Goal: Task Accomplishment & Management: Complete application form

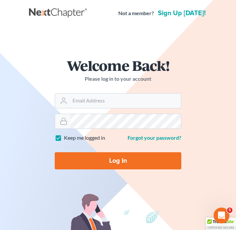
type input "daisy@wedefend.net"
click at [127, 167] on input "Log In" at bounding box center [118, 160] width 126 height 17
type input "Thinking..."
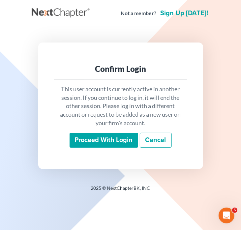
click at [107, 138] on input "Proceed with login" at bounding box center [103, 140] width 68 height 15
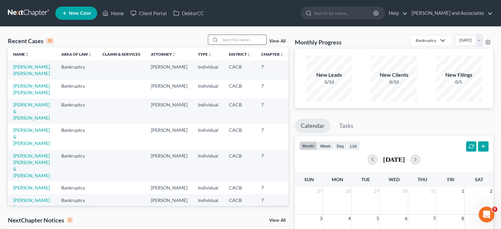
click at [240, 38] on input "search" at bounding box center [243, 40] width 46 height 10
click at [16, 120] on link "Mora, Jorge & Mirella" at bounding box center [31, 111] width 37 height 19
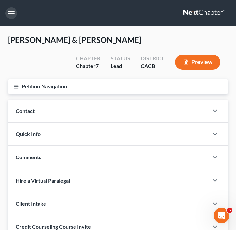
click at [11, 14] on button "button" at bounding box center [11, 13] width 12 height 12
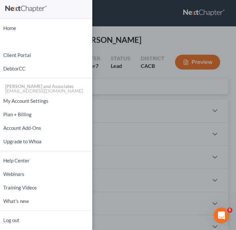
click at [131, 88] on div "Home New Case Client Portal DebtorCC Michael B. Clayton and Associates daisy@we…" at bounding box center [118, 115] width 236 height 230
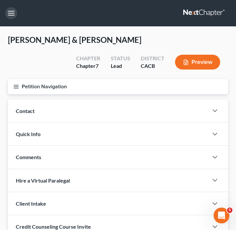
click at [9, 18] on button "button" at bounding box center [11, 13] width 12 height 12
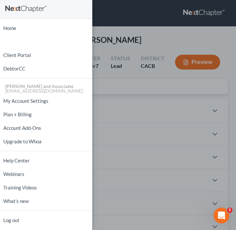
click at [164, 65] on div "Home New Case Client Portal DebtorCC Michael B. Clayton and Associates daisy@we…" at bounding box center [118, 115] width 236 height 230
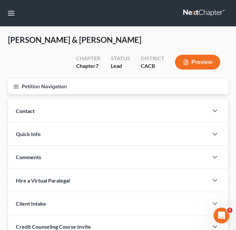
click at [20, 84] on button "Petition Navigation" at bounding box center [118, 86] width 220 height 15
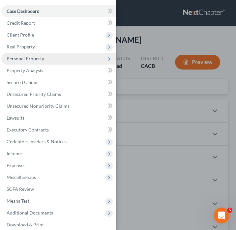
drag, startPoint x: 50, startPoint y: 56, endPoint x: 57, endPoint y: 60, distance: 7.5
click at [50, 57] on span "Personal Property" at bounding box center [58, 59] width 115 height 12
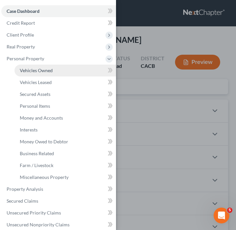
click at [40, 68] on span "Vehicles Owned" at bounding box center [36, 70] width 33 height 6
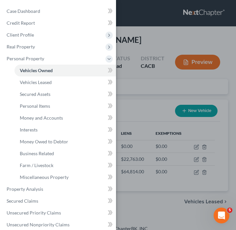
click at [133, 102] on div "Case Dashboard Payments Invoices Payments Payments Credit Report Client Profile" at bounding box center [118, 115] width 236 height 230
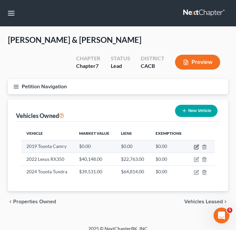
click at [197, 144] on icon "button" at bounding box center [196, 146] width 5 height 5
select select "0"
select select "7"
select select "2"
select select "0"
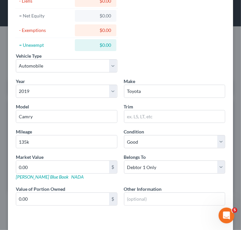
scroll to position [88, 0]
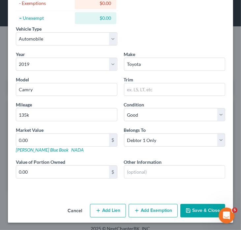
click at [98, 208] on button "Add Lien" at bounding box center [108, 211] width 36 height 14
select select "0"
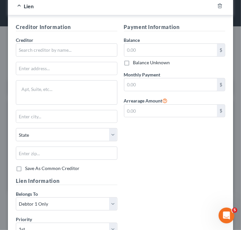
scroll to position [154, 0]
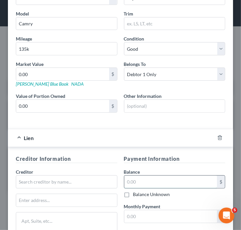
click at [147, 182] on input "text" at bounding box center [170, 181] width 93 height 13
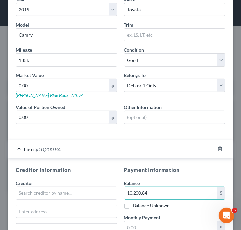
scroll to position [132, 0]
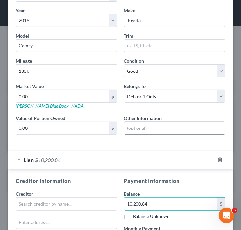
type input "10,200.84"
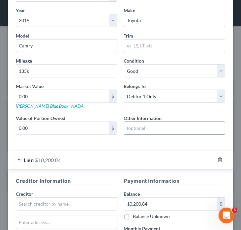
click at [151, 129] on input "text" at bounding box center [174, 128] width 101 height 13
type input "C"
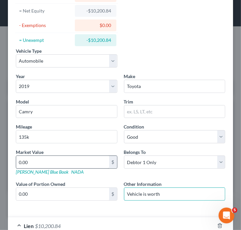
type input "Vehicle is worth"
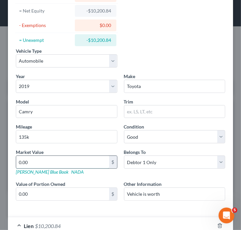
click at [60, 157] on input "0.00" at bounding box center [62, 162] width 93 height 13
type input "9"
type input "9.00"
type input "97"
type input "97.00"
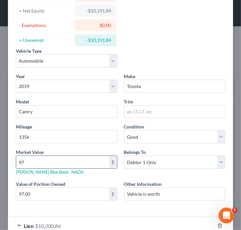
type input "973"
type input "973.00"
type input "9736"
type input "9,736.00"
type input "9,736"
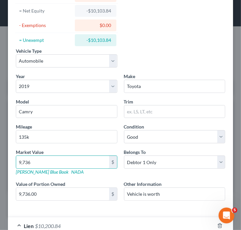
click at [90, 146] on div "Year Select 2026 2025 2024 2023 2022 2021 2020 2019 2018 2017 2016 2015 2014 20…" at bounding box center [121, 142] width 216 height 139
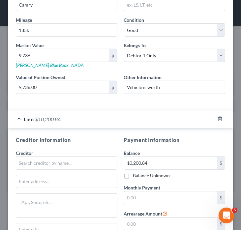
scroll to position [198, 0]
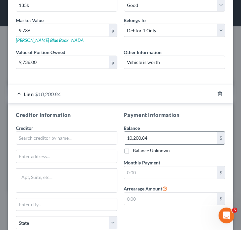
click at [167, 135] on input "10,200.84" at bounding box center [170, 138] width 93 height 13
click at [110, 120] on div "Creditor Information Creditor * State AL AK AR AZ CA CO CT DE DC FL GA GU HI ID…" at bounding box center [67, 188] width 108 height 154
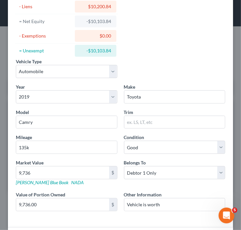
scroll to position [66, 0]
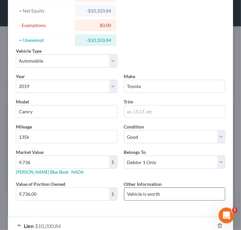
click at [171, 188] on input "Vehicle is worth" at bounding box center [174, 194] width 101 height 13
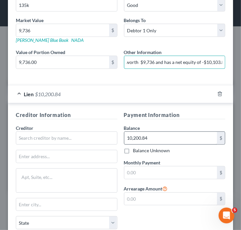
scroll to position [0, 27]
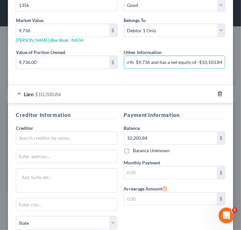
type input "Vehicle is worth $9,736 and has a net equity of -$10,103.84"
click at [217, 95] on icon "button" at bounding box center [219, 93] width 5 height 5
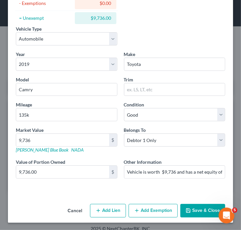
click at [198, 209] on button "Save & Close" at bounding box center [202, 211] width 45 height 14
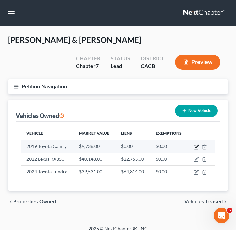
click at [196, 146] on icon "button" at bounding box center [196, 146] width 3 height 3
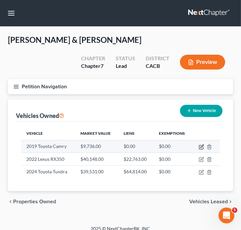
select select "0"
select select "7"
select select "2"
select select "0"
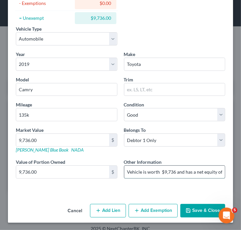
drag, startPoint x: 193, startPoint y: 171, endPoint x: 197, endPoint y: 171, distance: 4.3
click at [197, 171] on input "Vehicle is worth $9,736 and has a net equity of -$10,103.84" at bounding box center [174, 172] width 101 height 13
click at [182, 173] on input "Vehicle is worth $9,736 and has a net equity of -$10,103.84" at bounding box center [174, 172] width 101 height 13
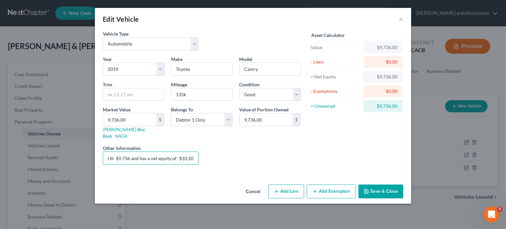
scroll to position [0, 0]
click at [240, 190] on button "Save & Close" at bounding box center [380, 191] width 45 height 14
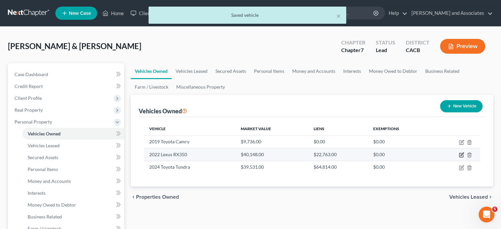
click at [240, 153] on icon "button" at bounding box center [461, 154] width 5 height 5
select select "0"
select select "4"
select select "1"
select select "4"
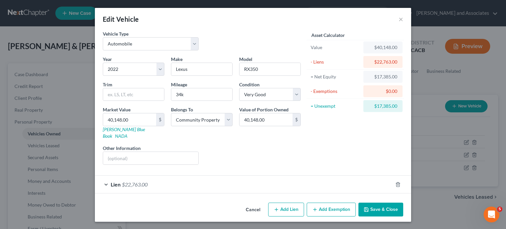
click at [240, 200] on div "Cancel Add Lien Add Lease Add Exemption Save & Close" at bounding box center [253, 211] width 316 height 22
click at [240, 206] on button "Save & Close" at bounding box center [380, 209] width 45 height 14
